Goal: Information Seeking & Learning: Learn about a topic

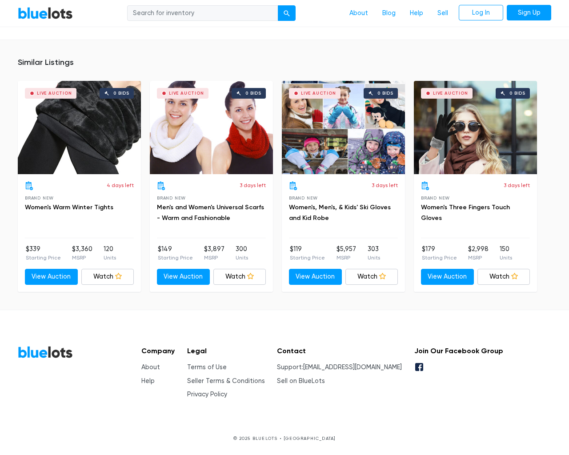
scroll to position [594, 0]
type input "the"
